Goal: Information Seeking & Learning: Learn about a topic

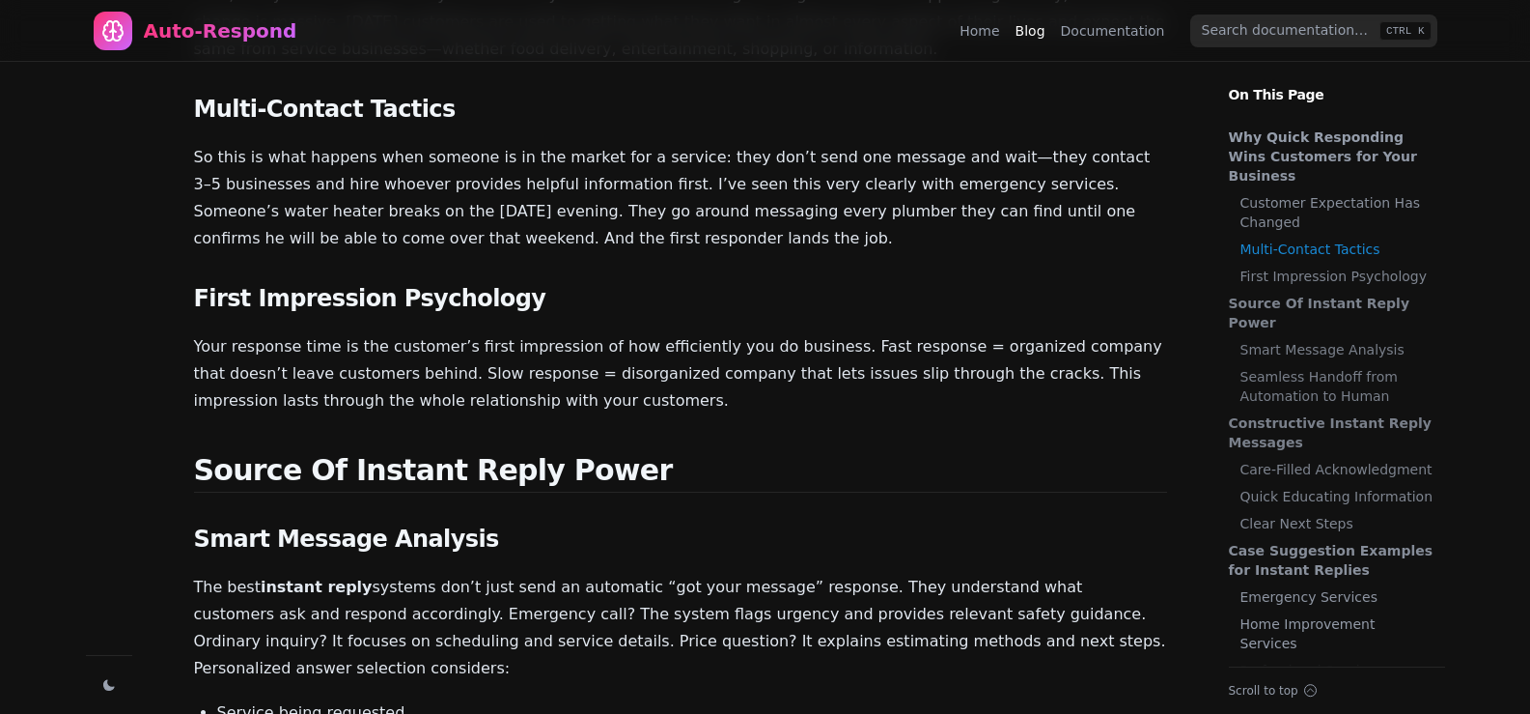
scroll to position [579, 0]
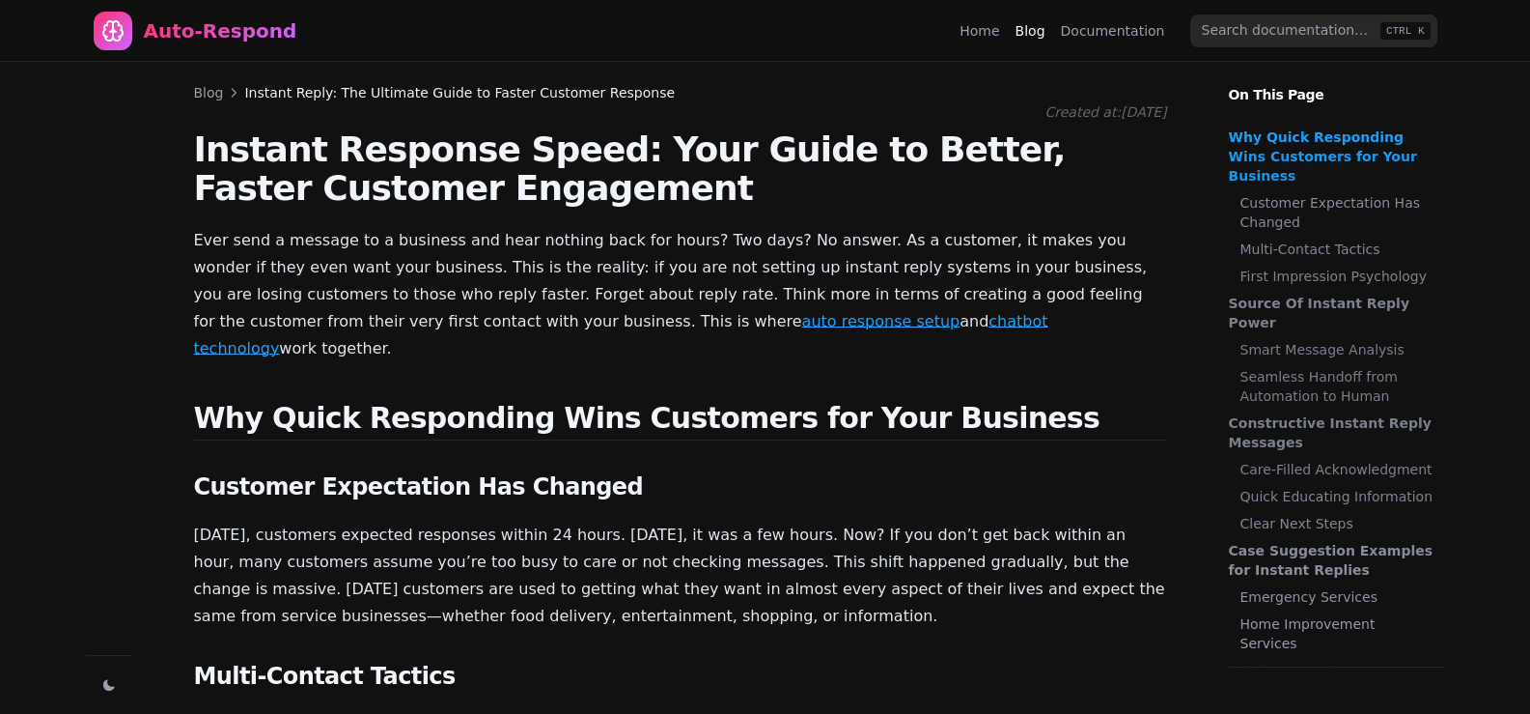
click at [203, 93] on link "Blog" at bounding box center [209, 92] width 30 height 19
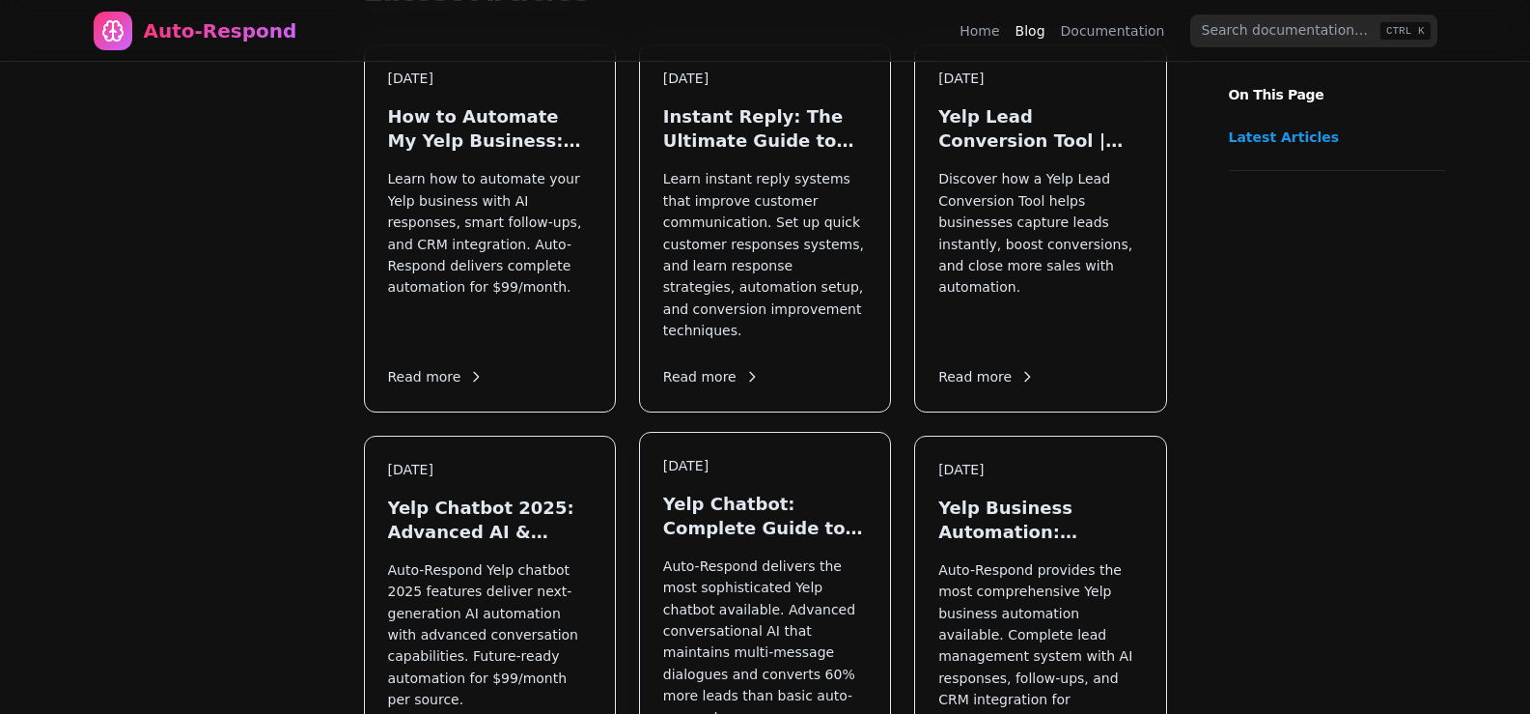
scroll to position [483, 0]
click at [1023, 491] on h3 "Yelp Business Automation: Complete System Saves 10+ Hours" at bounding box center [1041, 515] width 204 height 48
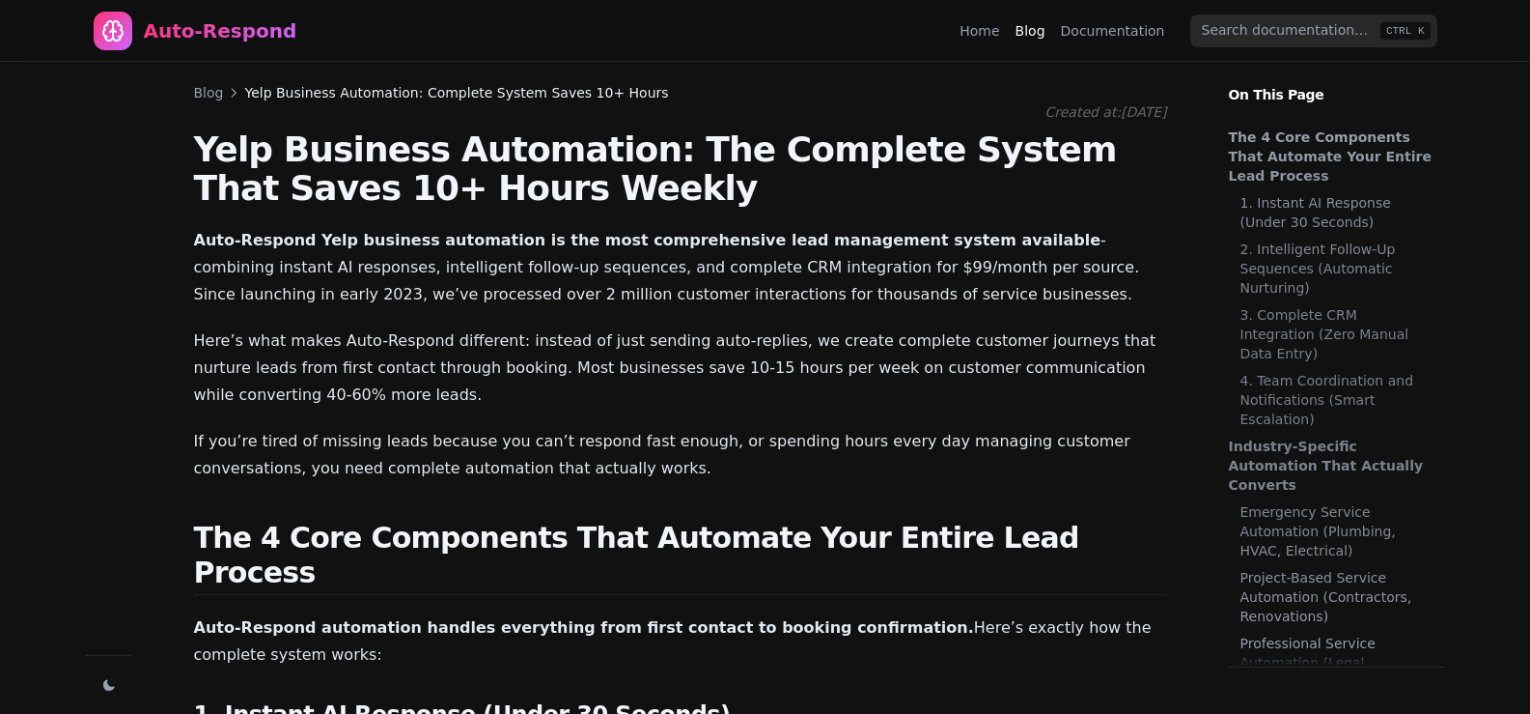
scroll to position [1086, 0]
